Goal: Transaction & Acquisition: Purchase product/service

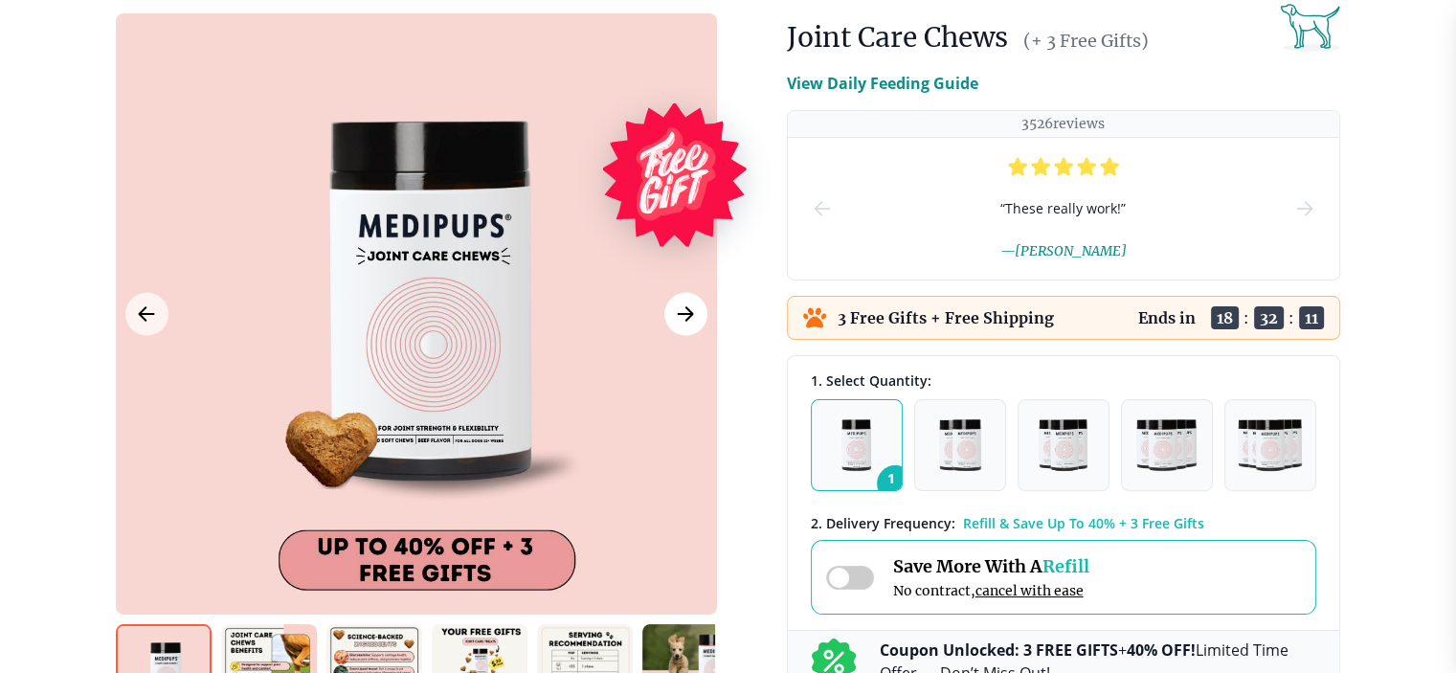
click at [682, 310] on icon "Next Image" at bounding box center [685, 314] width 23 height 24
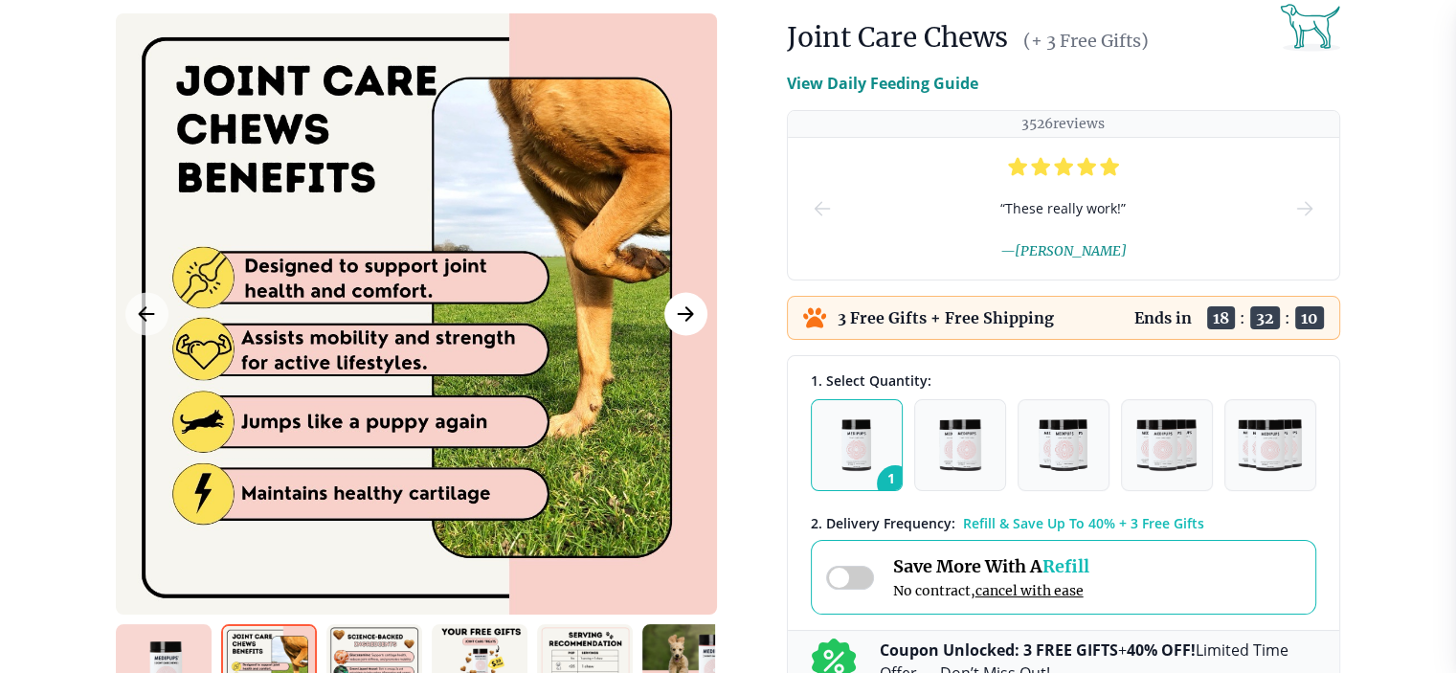
click at [682, 310] on icon "Next Image" at bounding box center [685, 314] width 23 height 24
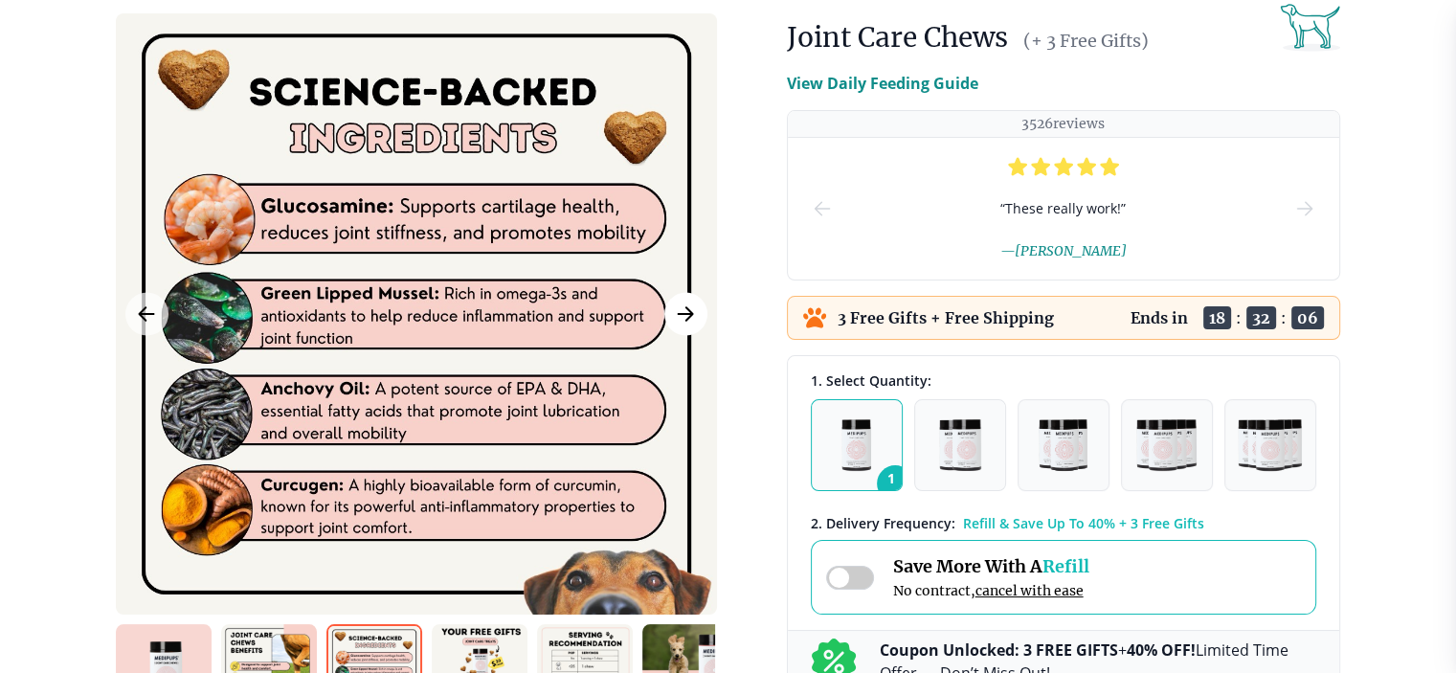
click at [682, 310] on icon "Next Image" at bounding box center [685, 314] width 23 height 24
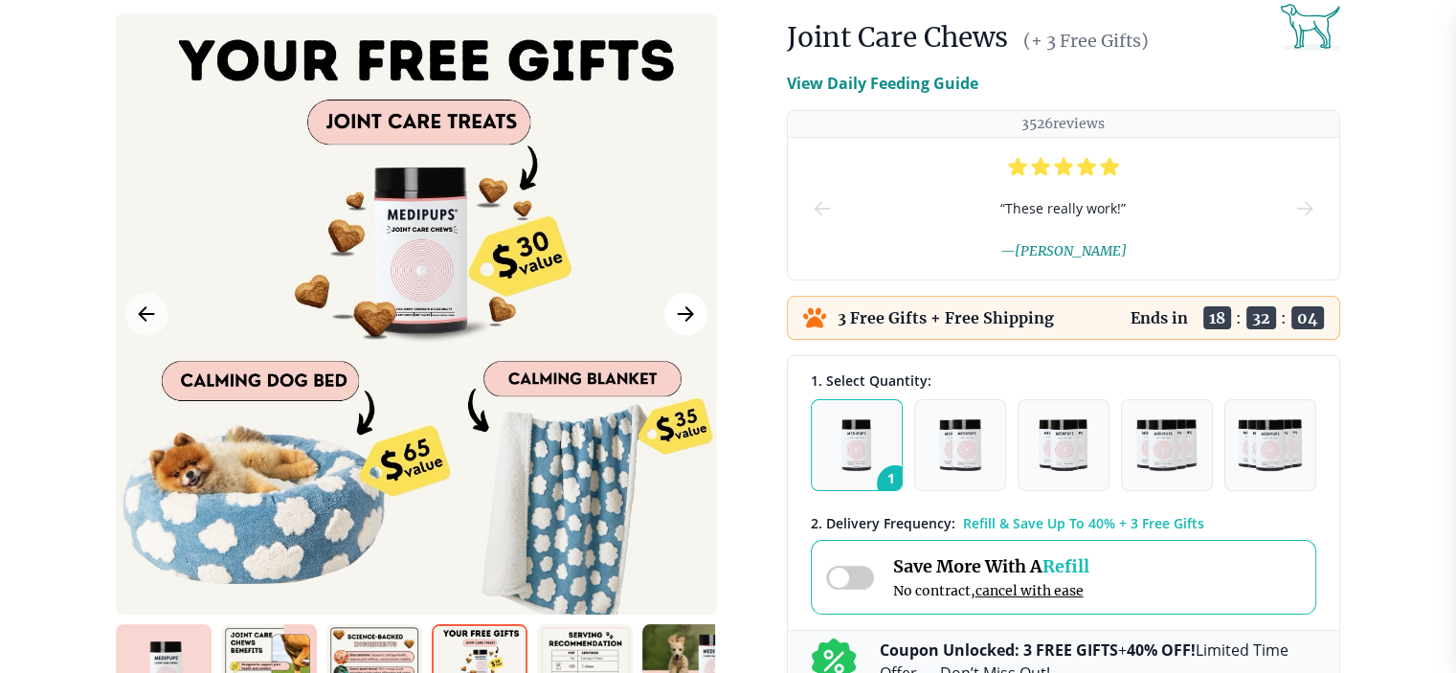
click at [682, 310] on icon "Next Image" at bounding box center [685, 314] width 23 height 24
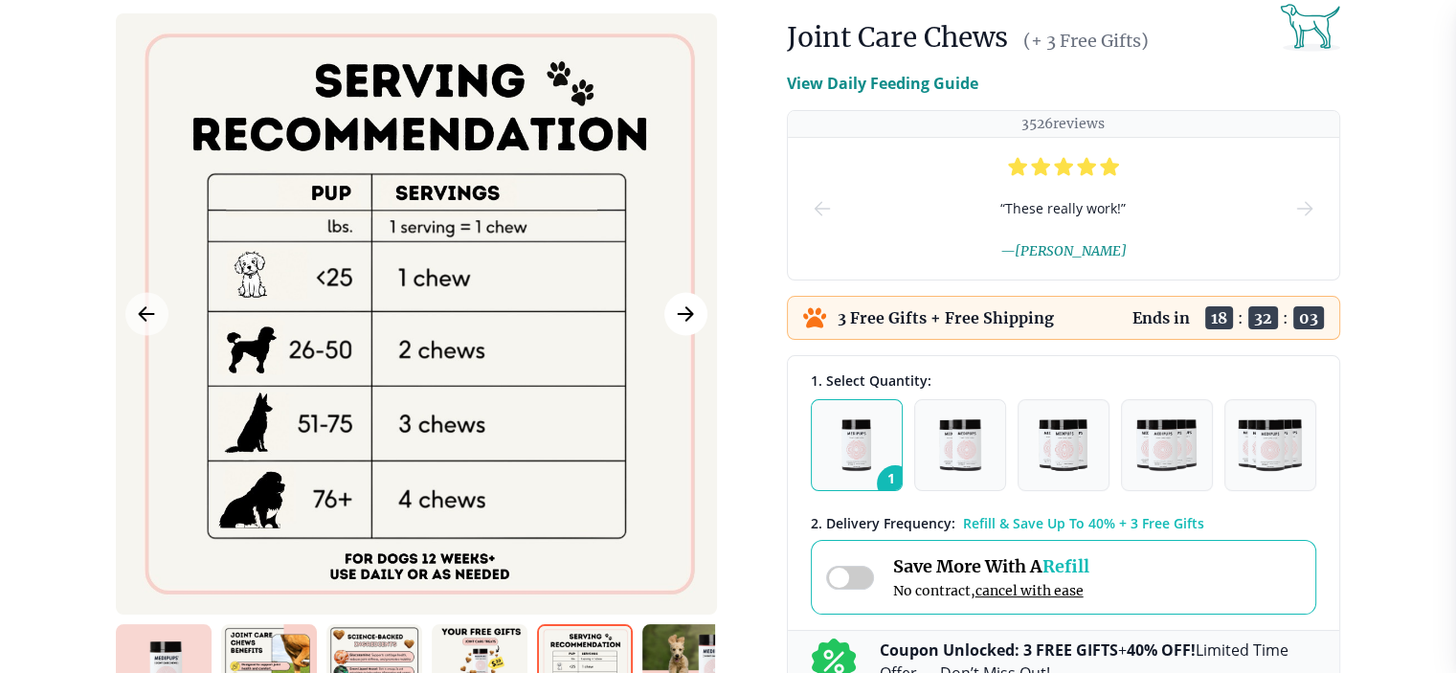
click at [682, 310] on icon "Next Image" at bounding box center [685, 314] width 23 height 24
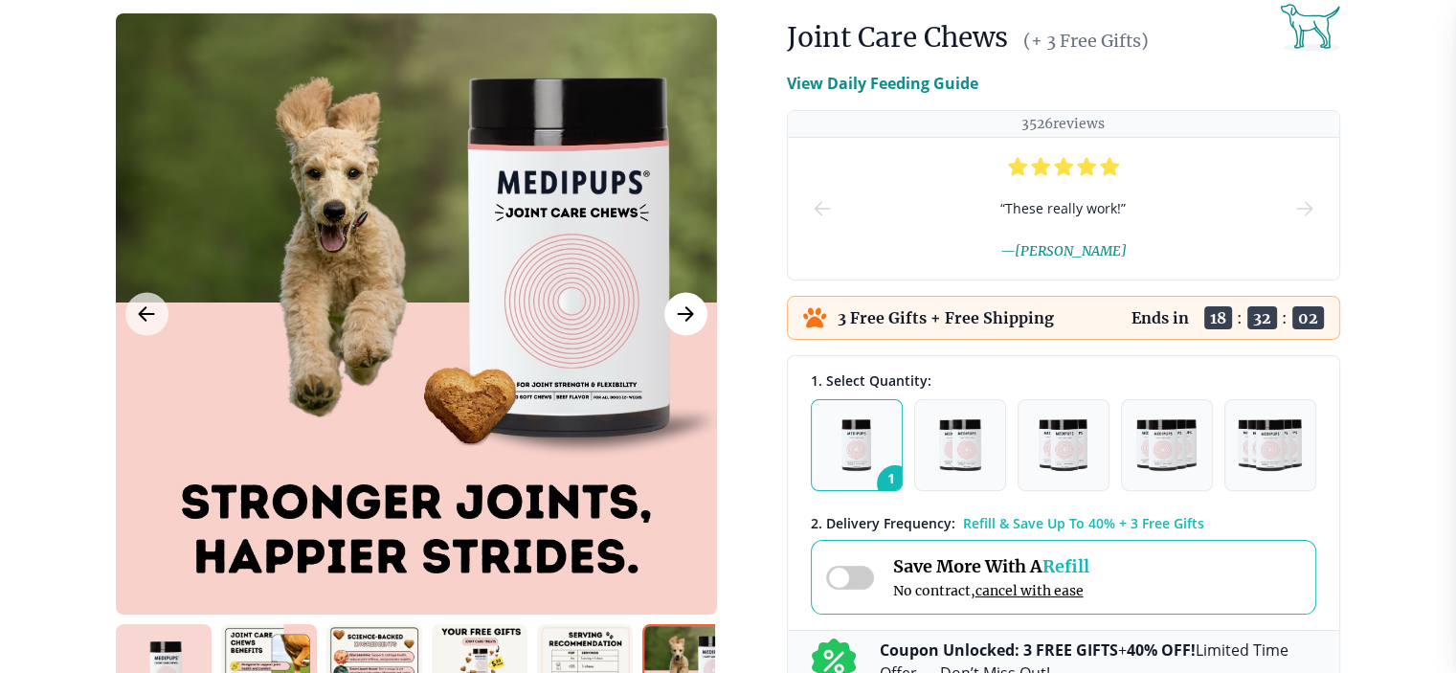
click at [682, 310] on icon "Next Image" at bounding box center [685, 314] width 23 height 24
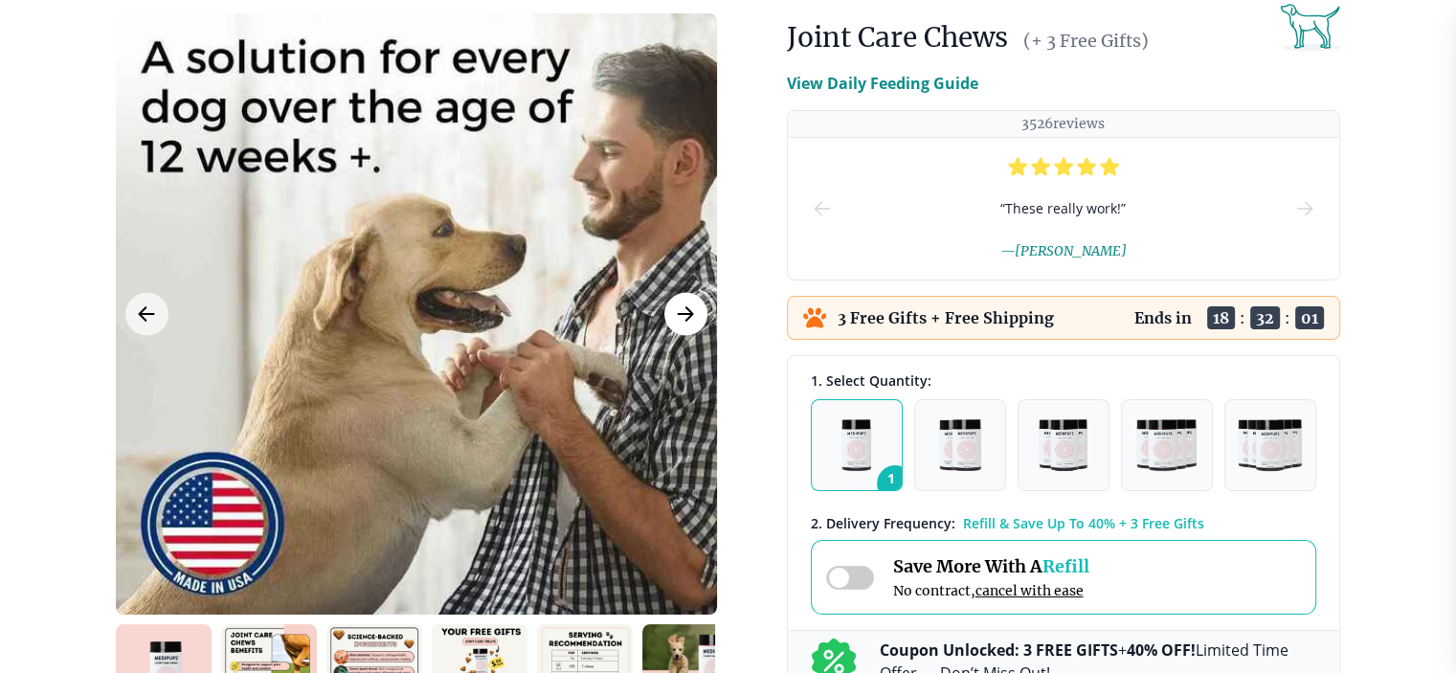
click at [682, 310] on icon "Next Image" at bounding box center [685, 314] width 23 height 24
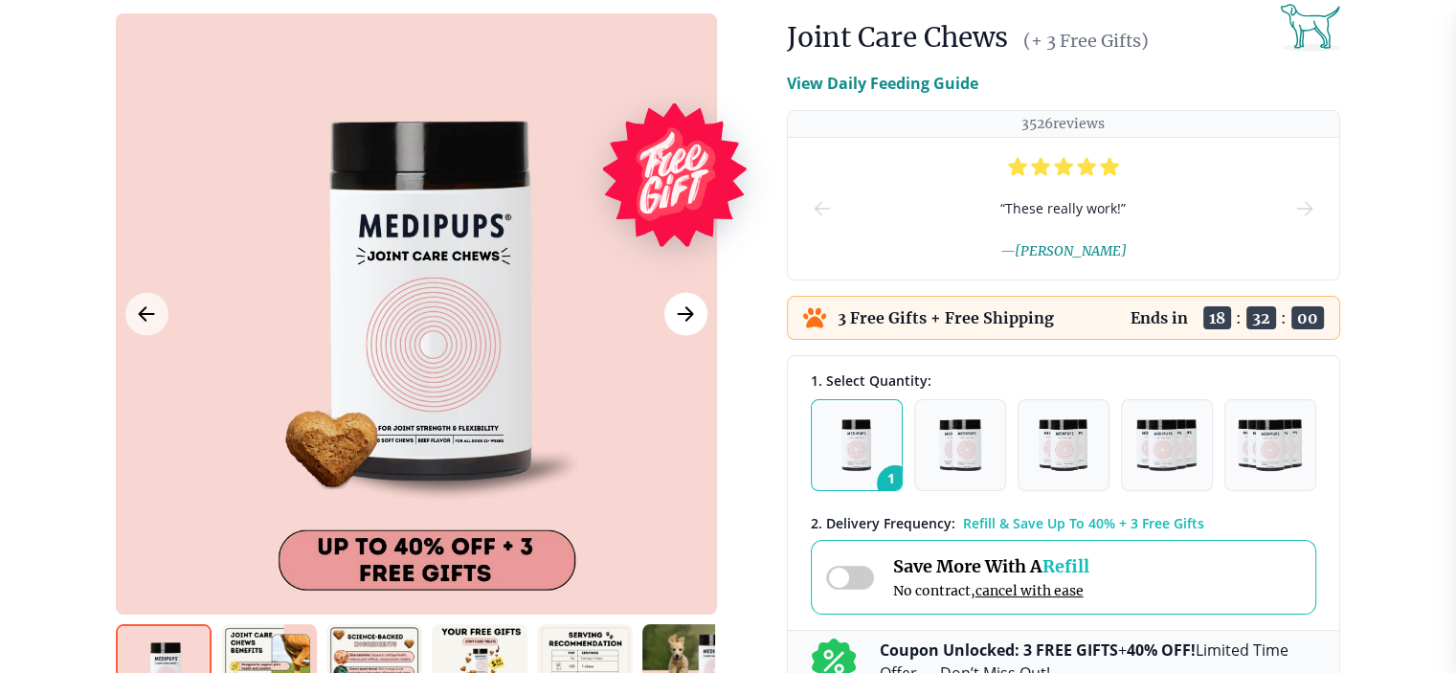
click at [682, 310] on icon "Next Image" at bounding box center [685, 314] width 23 height 24
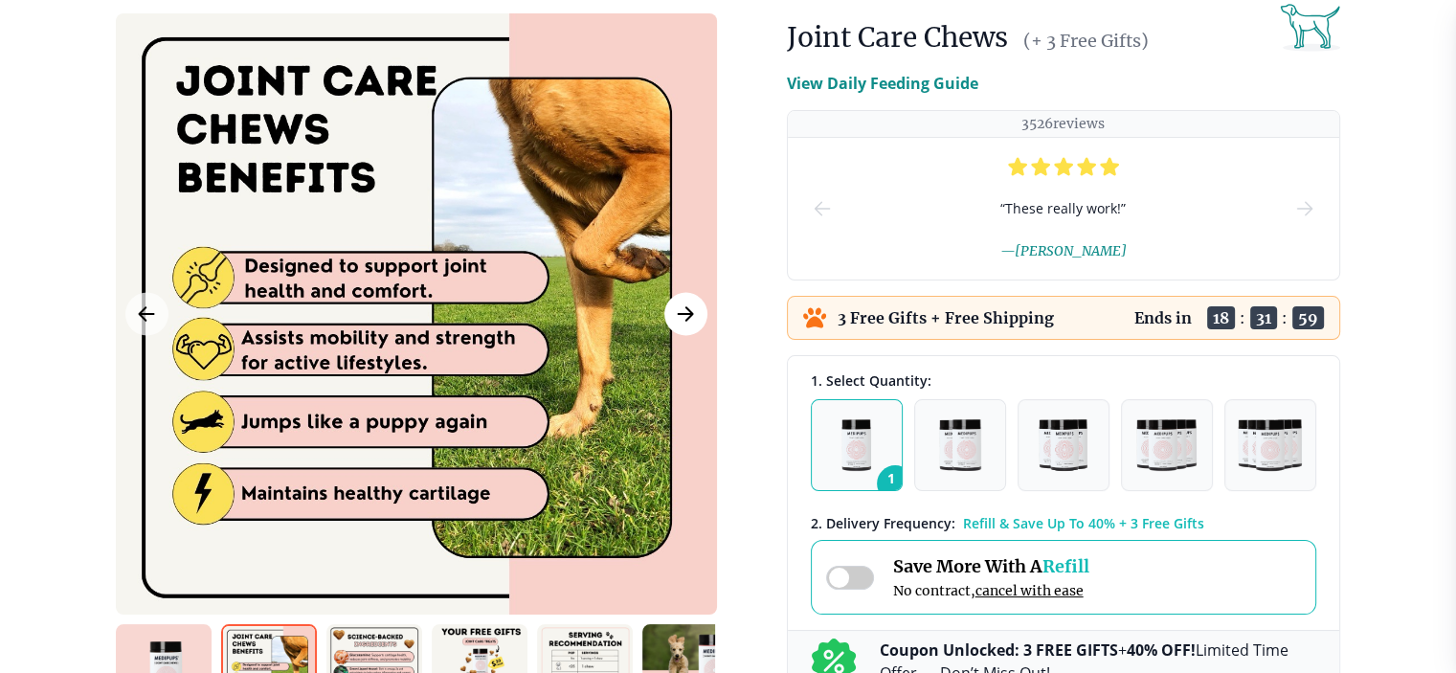
click at [682, 310] on icon "Next Image" at bounding box center [685, 314] width 23 height 24
